Goal: Transaction & Acquisition: Purchase product/service

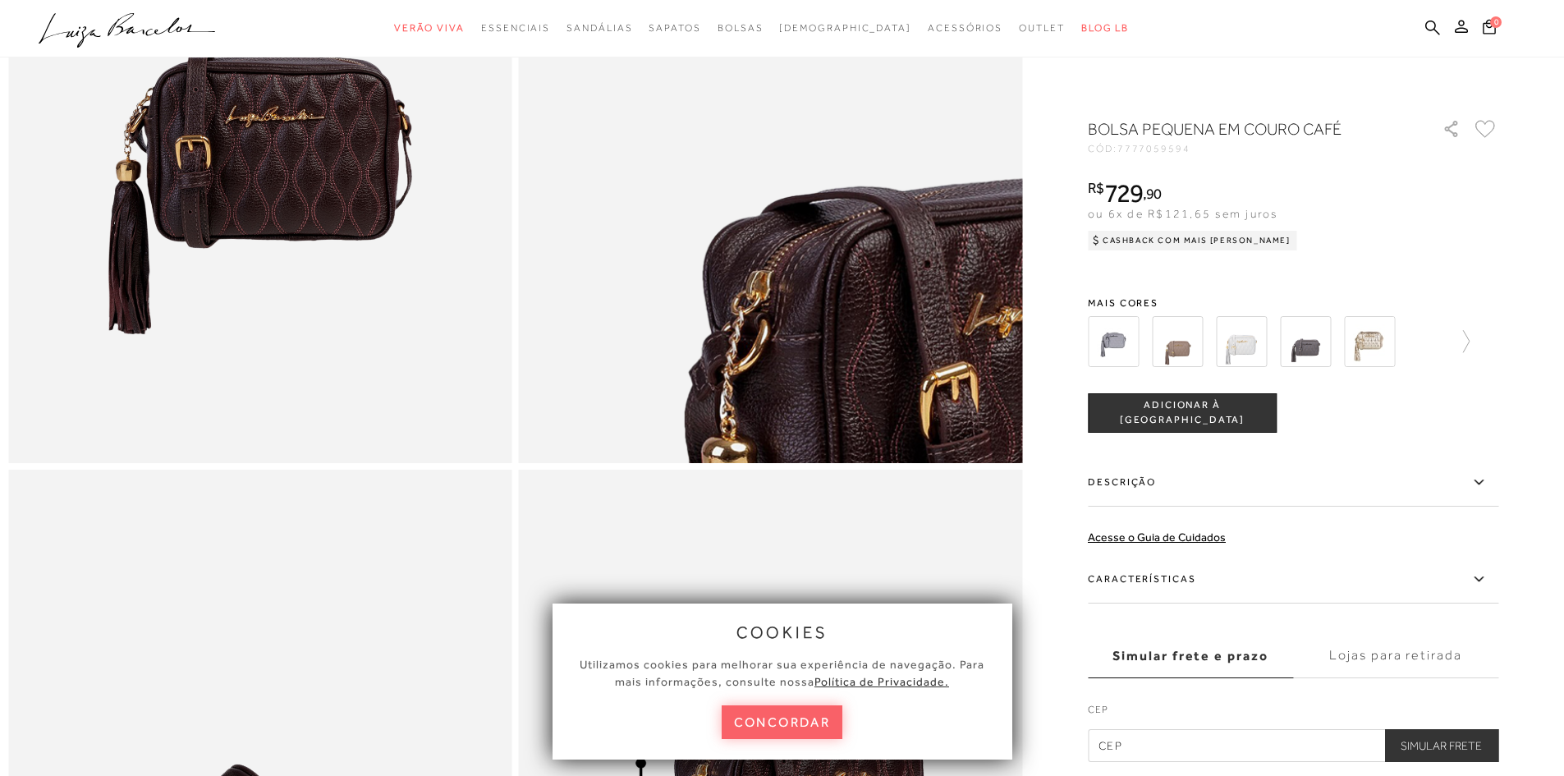
scroll to position [410, 0]
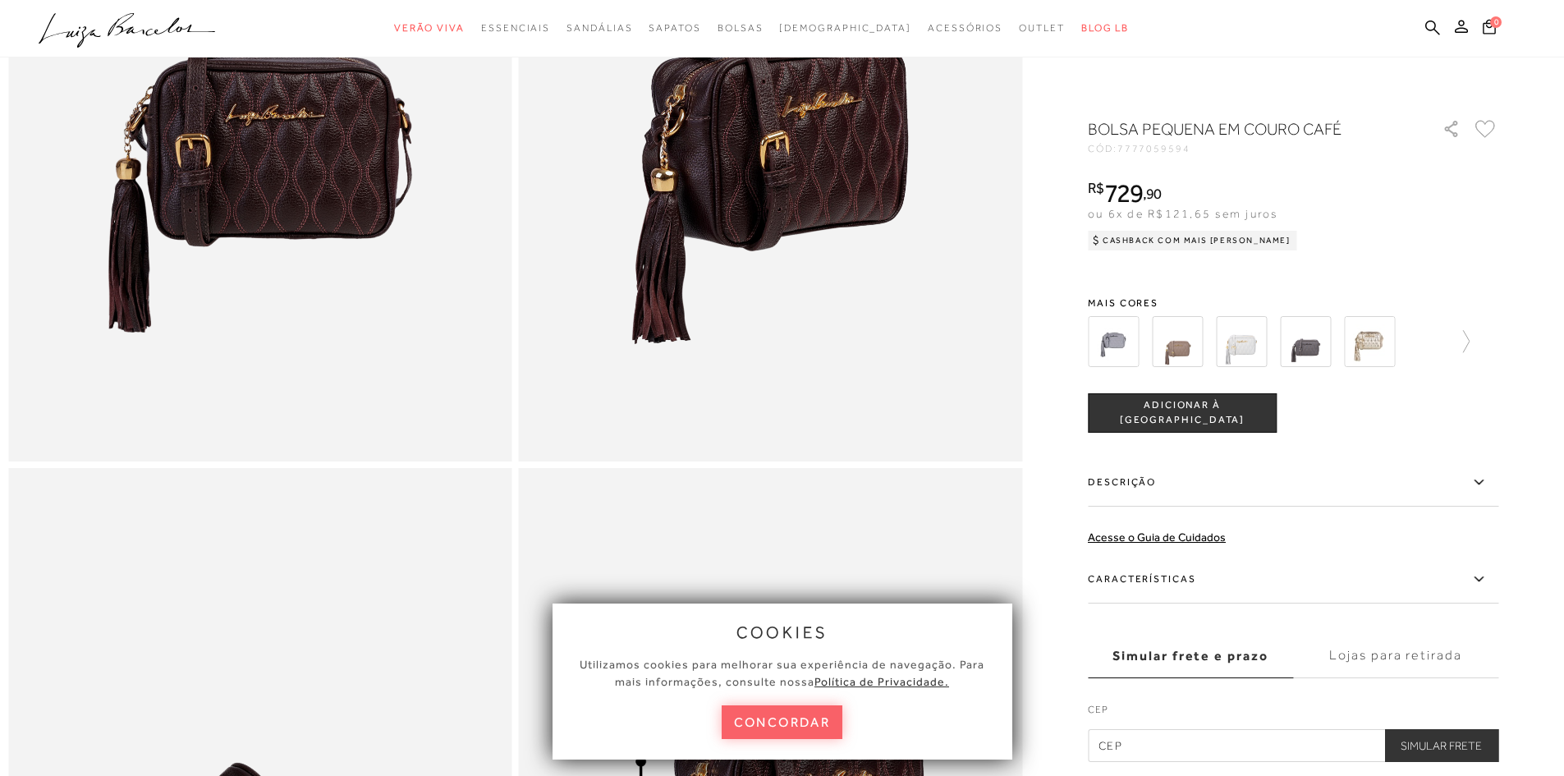
click at [795, 726] on button "concordar" at bounding box center [782, 722] width 121 height 34
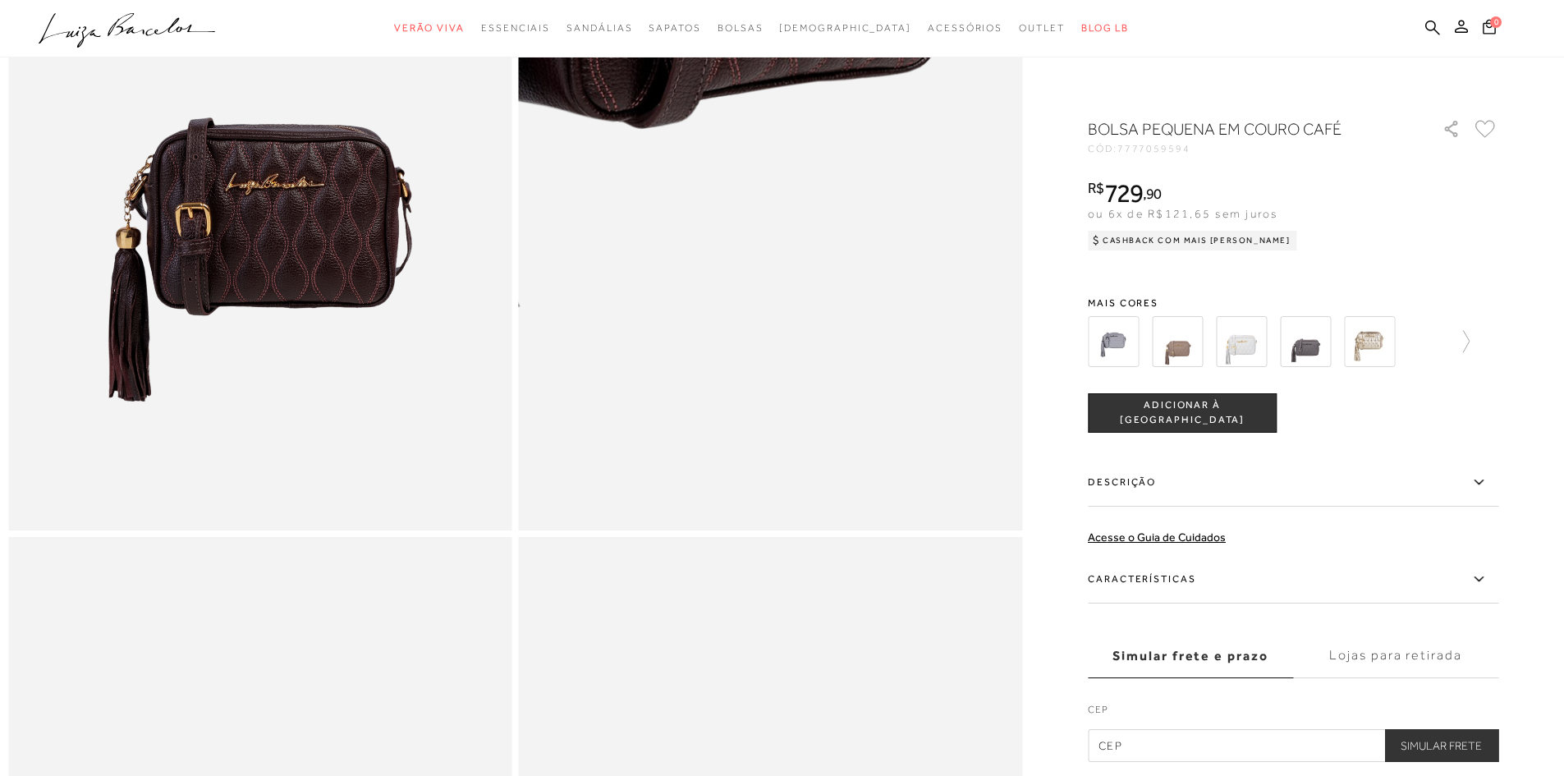
scroll to position [246, 0]
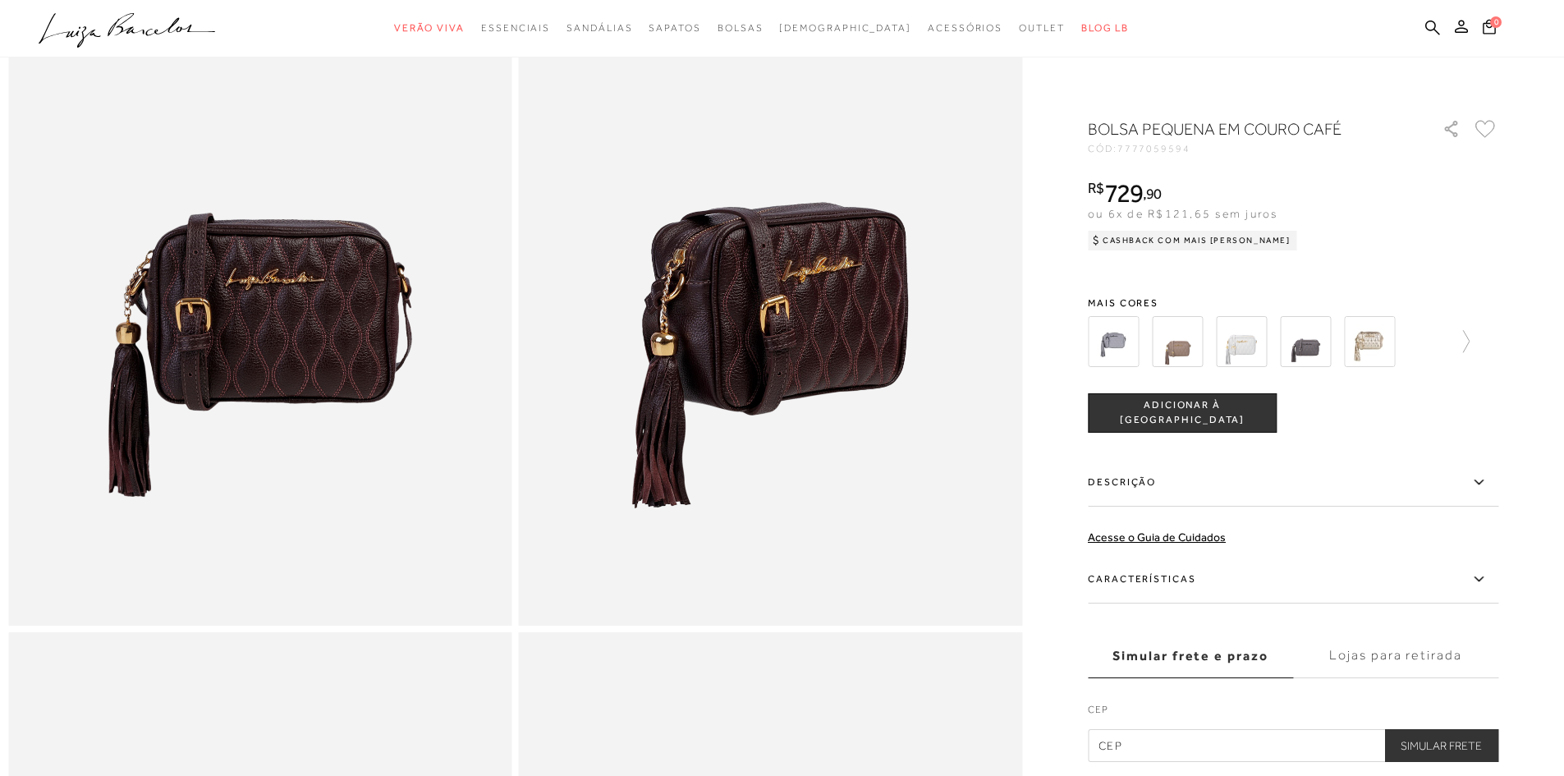
click at [1114, 342] on img at bounding box center [1113, 341] width 51 height 51
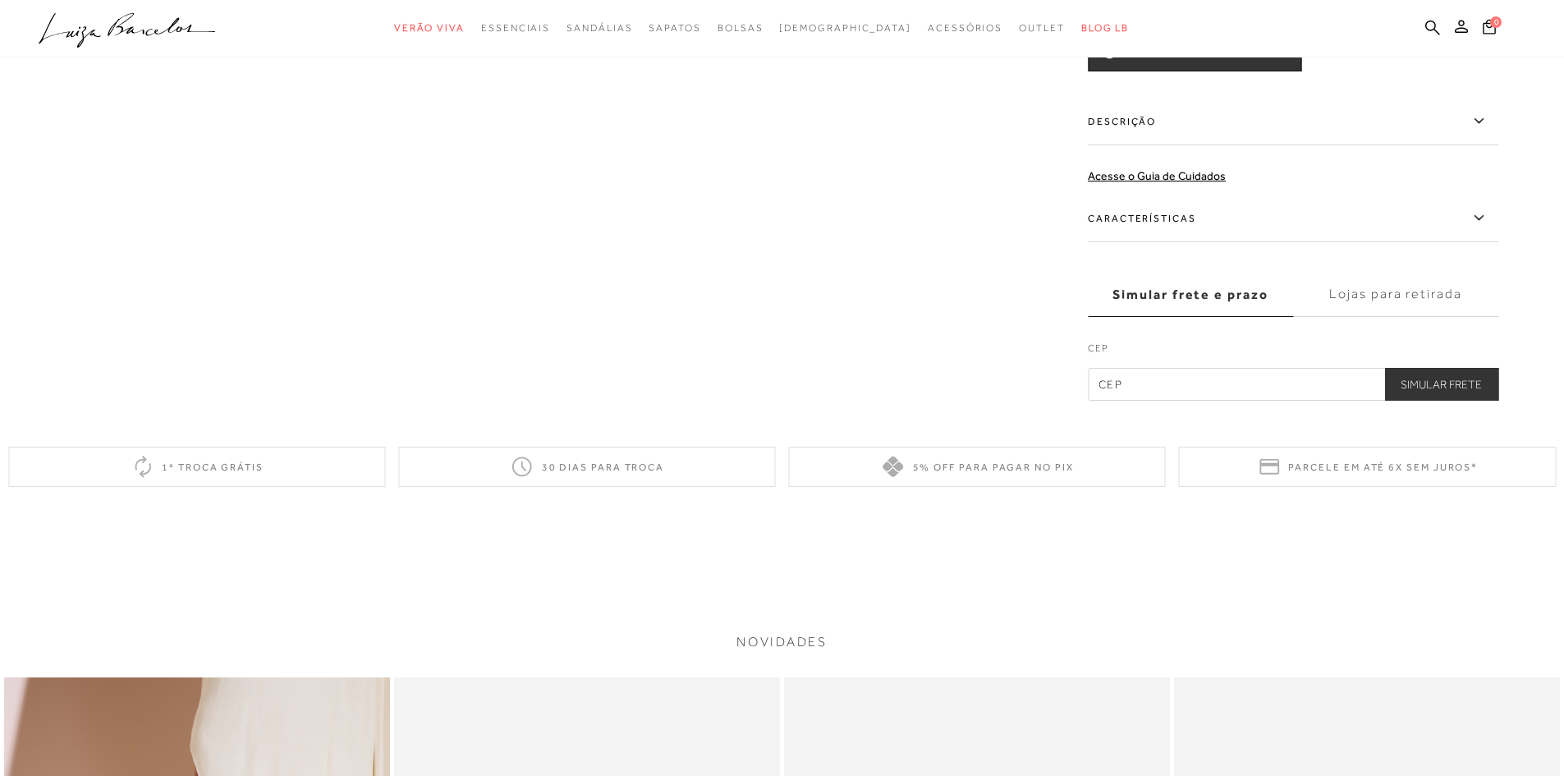
scroll to position [328, 0]
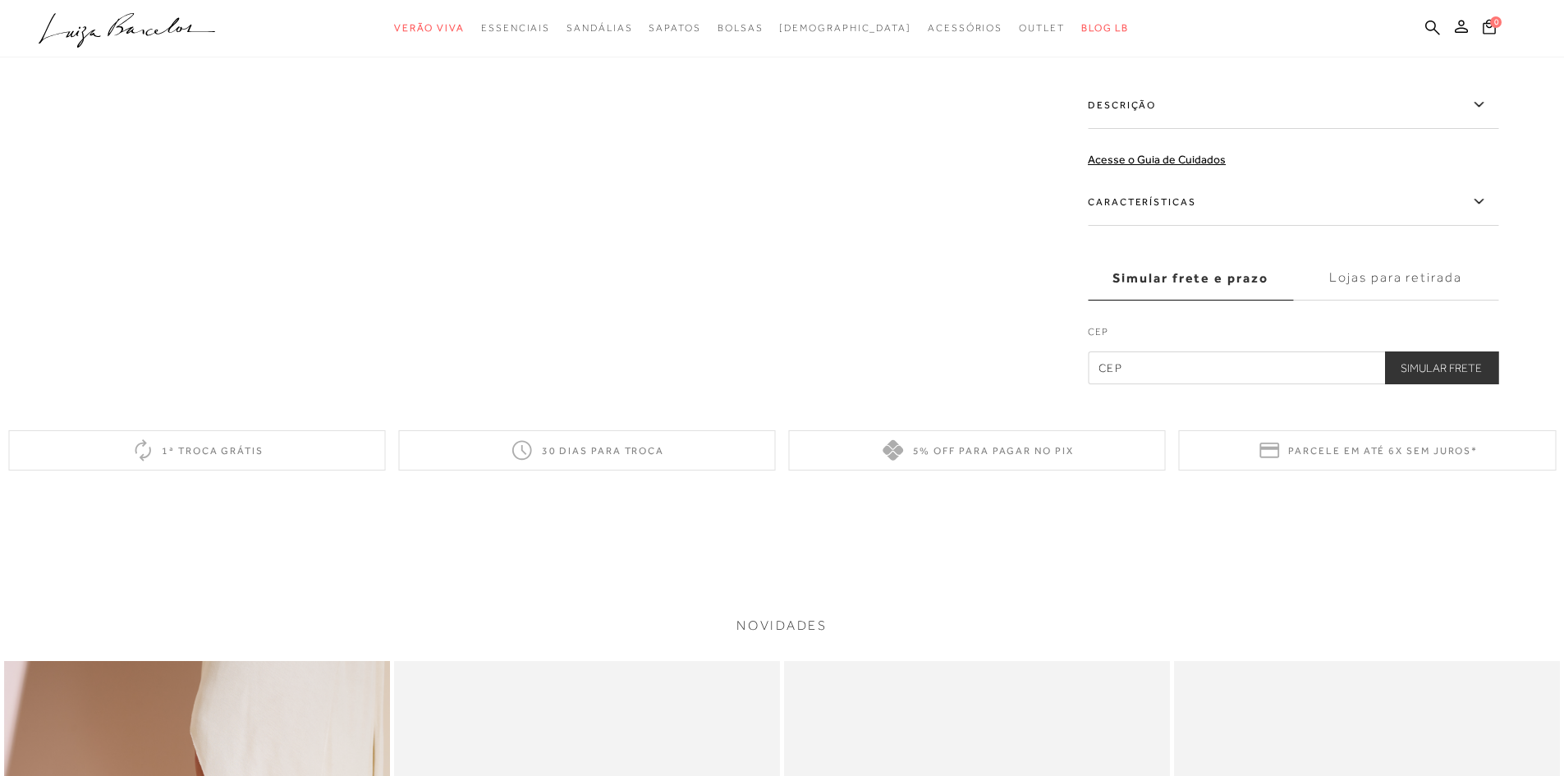
click at [1138, 361] on input "text" at bounding box center [1293, 367] width 410 height 33
type input "35182-006"
click at [1428, 365] on button "Simular Frete" at bounding box center [1441, 367] width 114 height 33
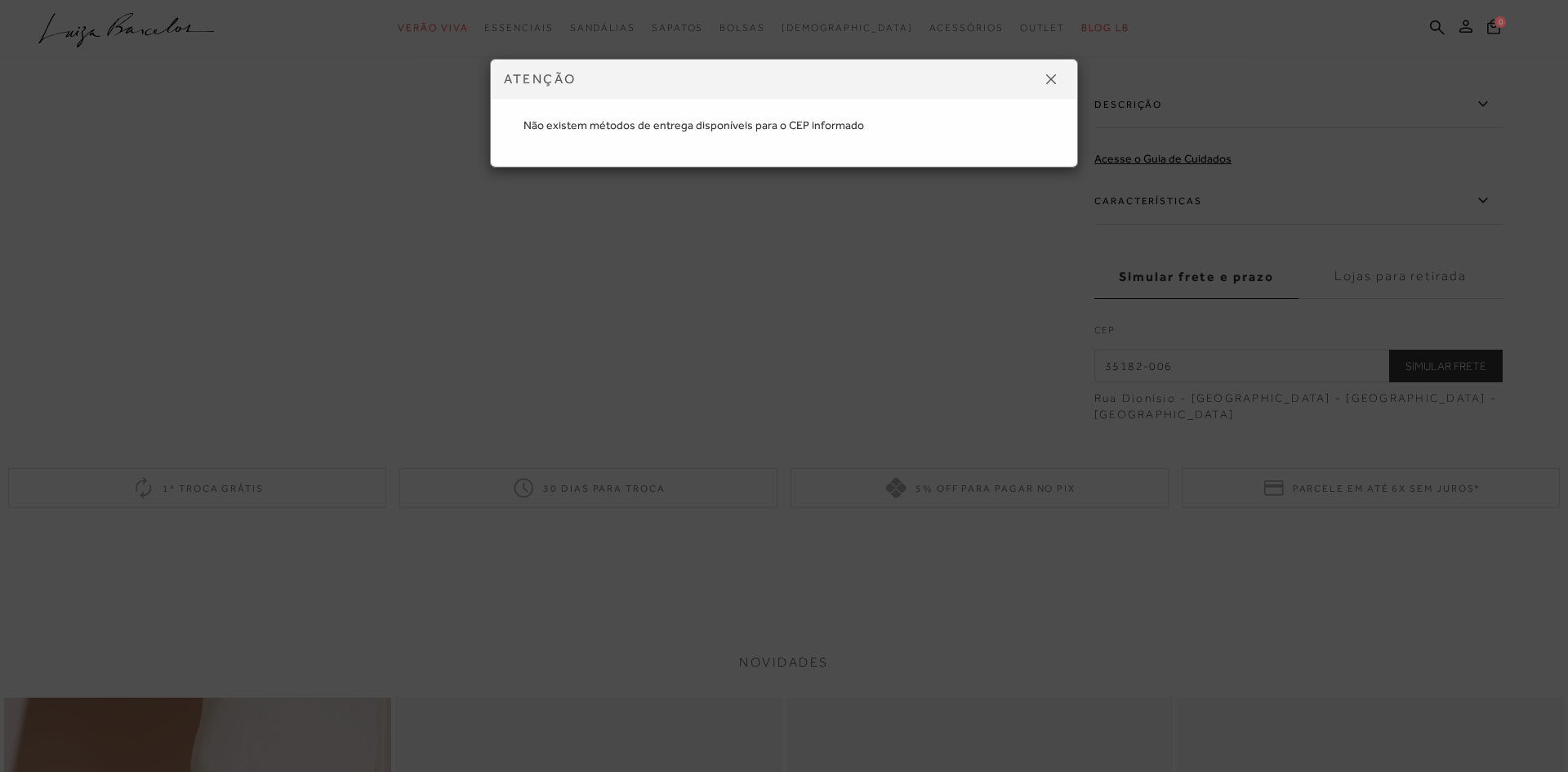
click at [1055, 80] on img at bounding box center [1051, 80] width 10 height 10
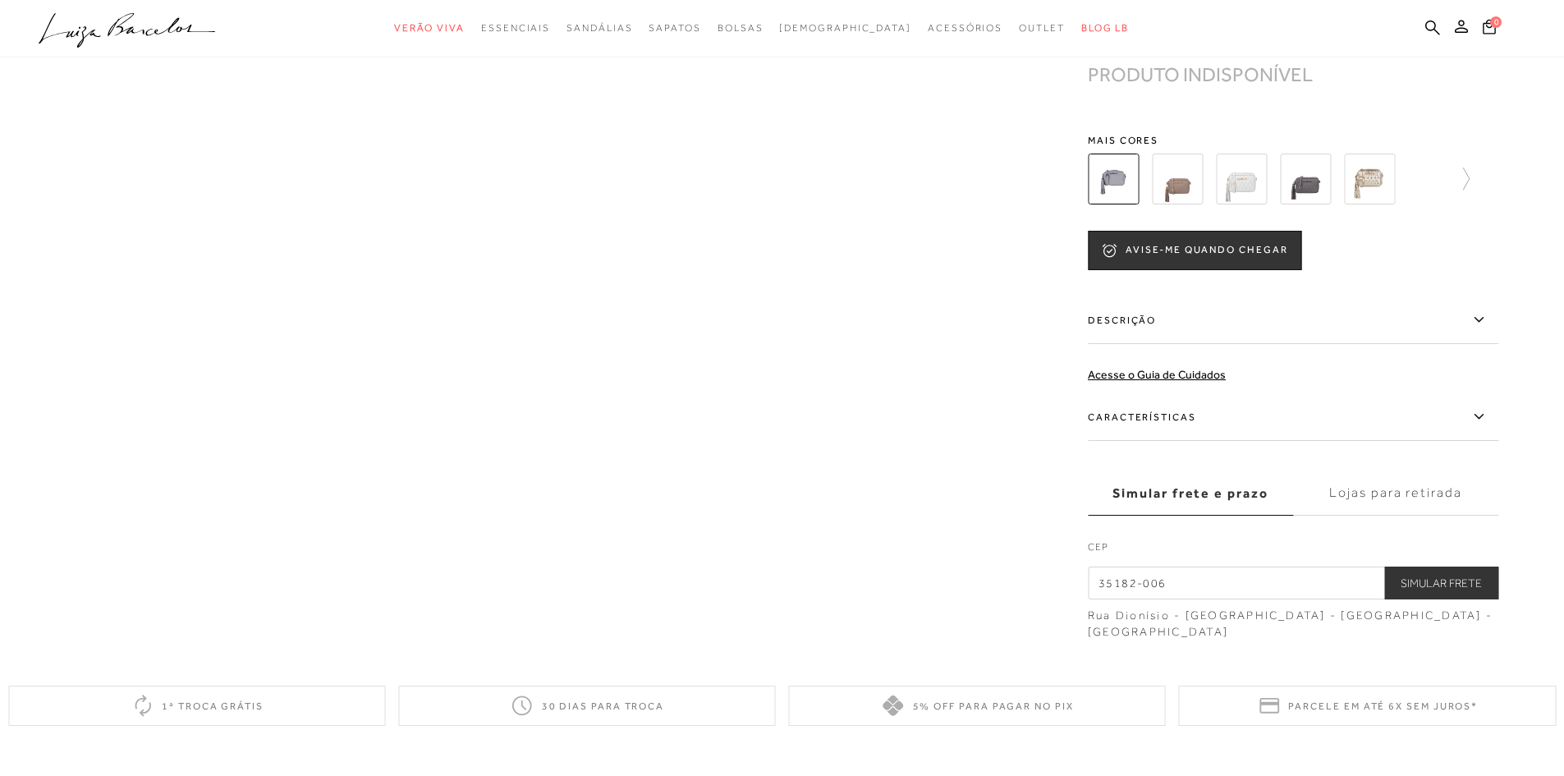
scroll to position [246, 0]
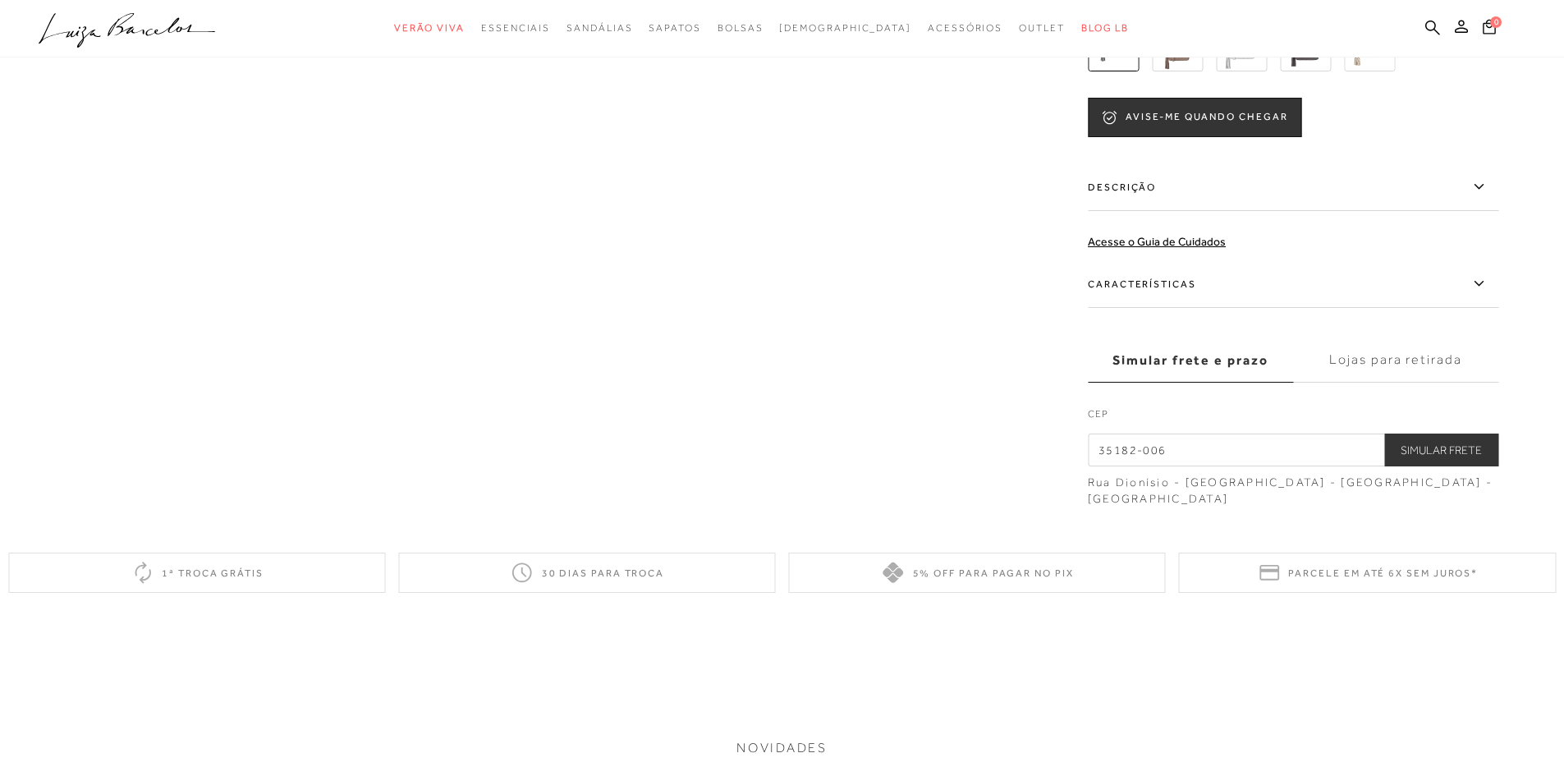
click at [1441, 453] on button "Simular Frete" at bounding box center [1441, 449] width 114 height 33
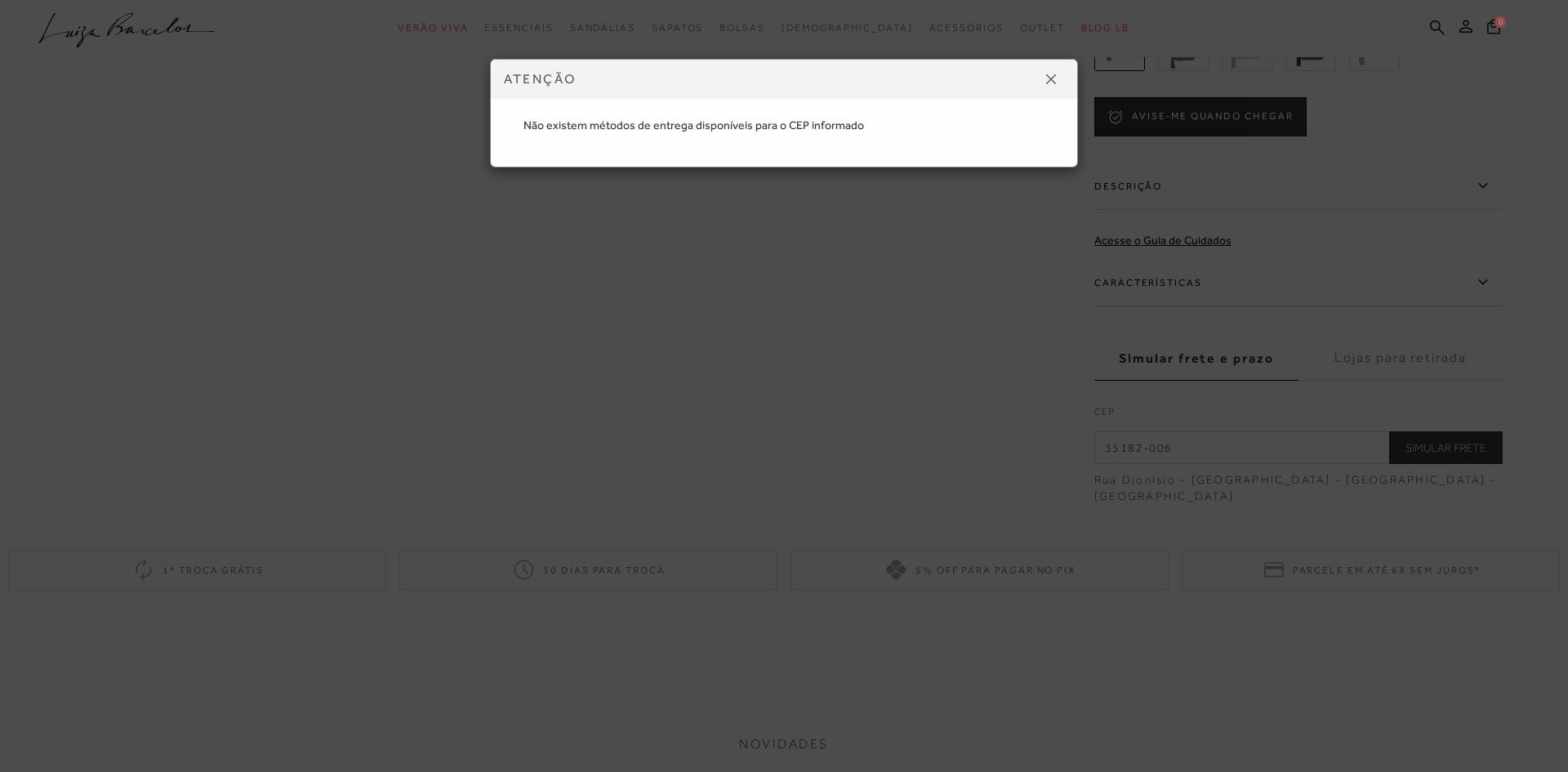
click at [1050, 78] on img at bounding box center [1051, 80] width 10 height 10
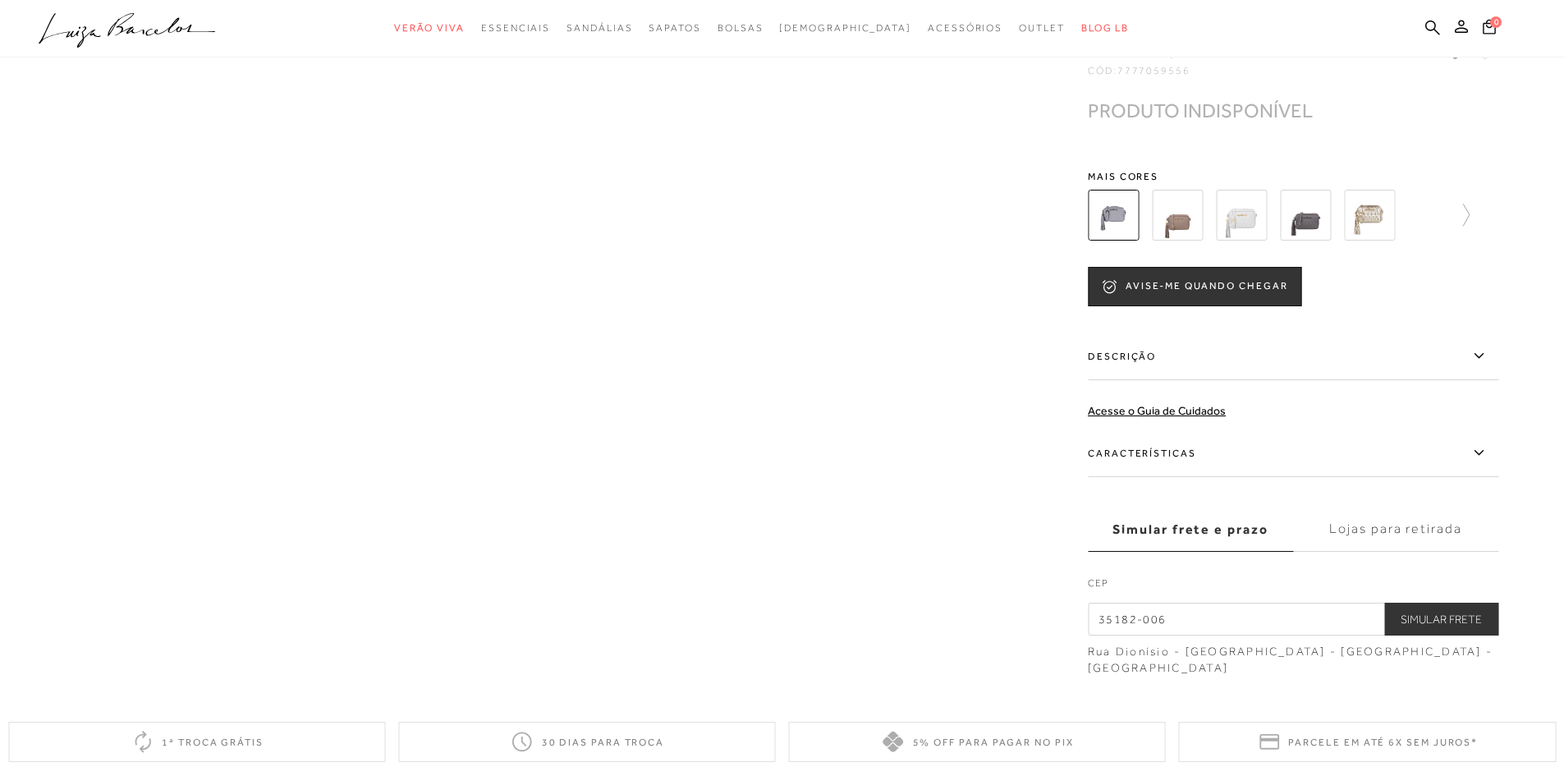
scroll to position [0, 0]
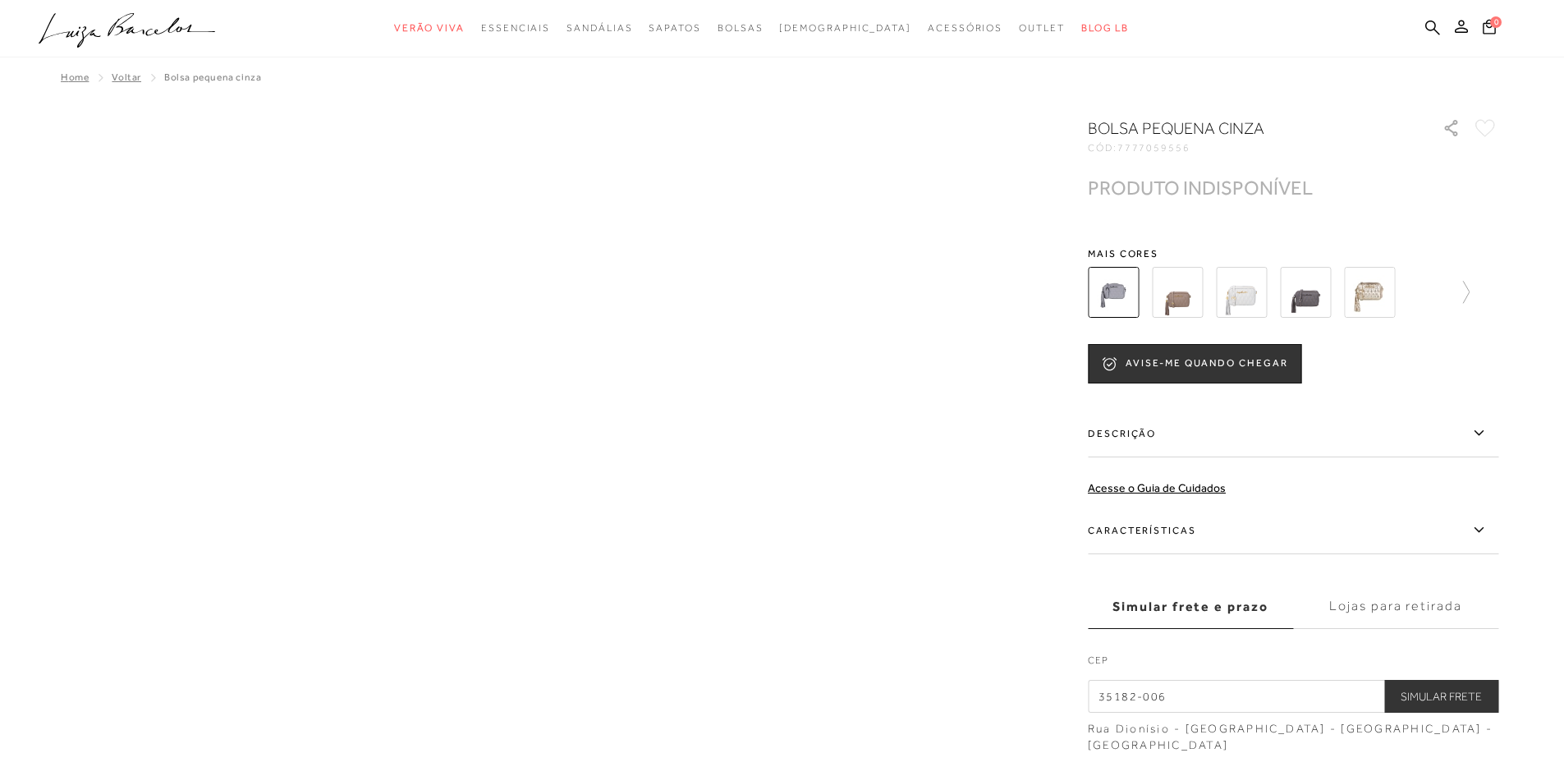
click at [1307, 295] on img at bounding box center [1305, 292] width 51 height 51
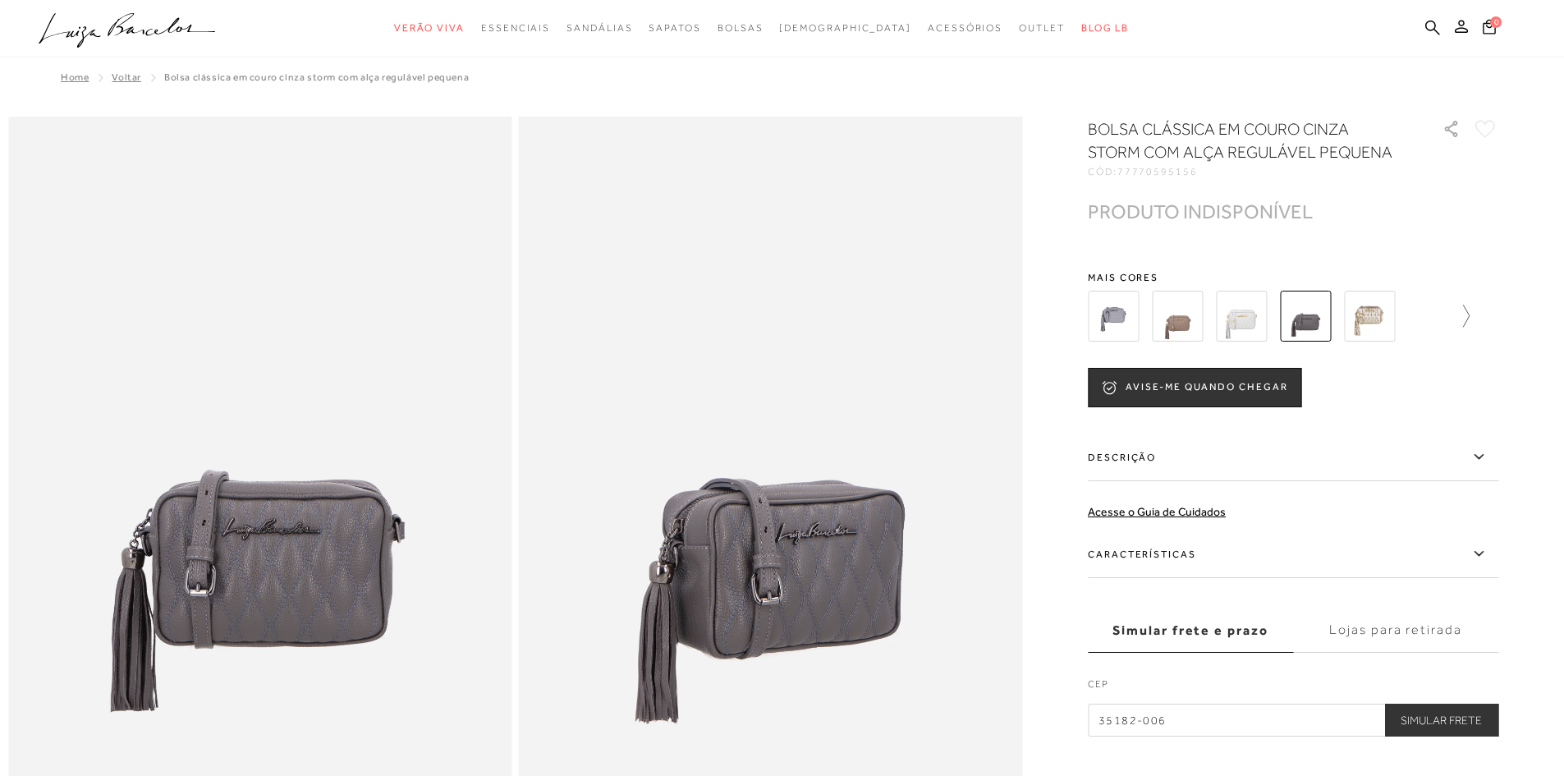
click at [1469, 314] on icon at bounding box center [1457, 316] width 23 height 23
